Goal: Find specific page/section

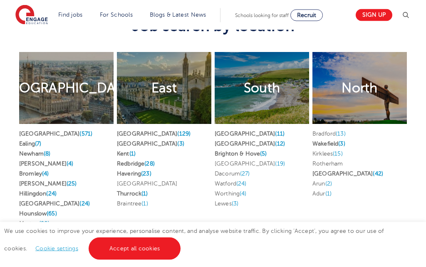
scroll to position [1867, 0]
click at [237, 137] on link "West Sussex (11)" at bounding box center [250, 134] width 70 height 6
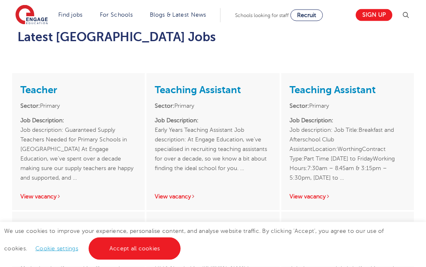
scroll to position [522, 0]
click at [173, 196] on link "View vacancy" at bounding box center [175, 196] width 41 height 6
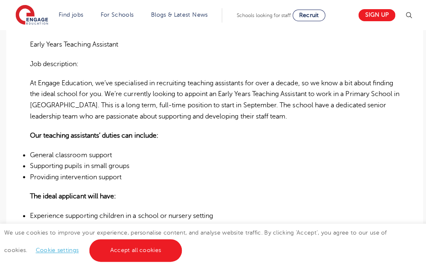
scroll to position [200, 0]
